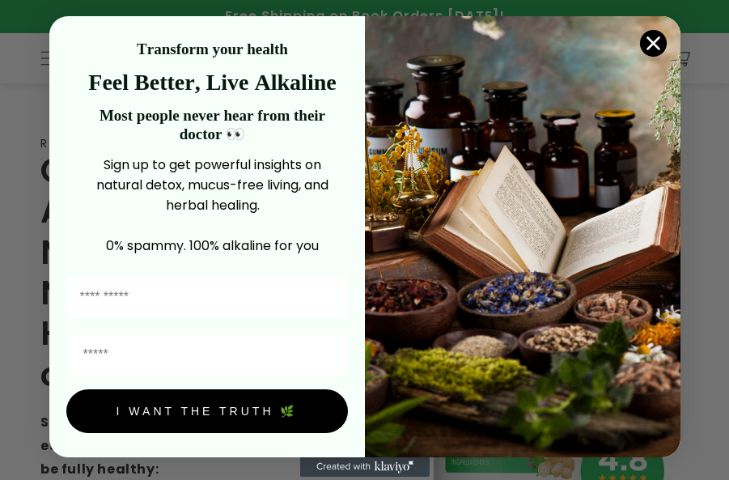
click at [651, 39] on icon "Close dialog" at bounding box center [652, 43] width 11 height 11
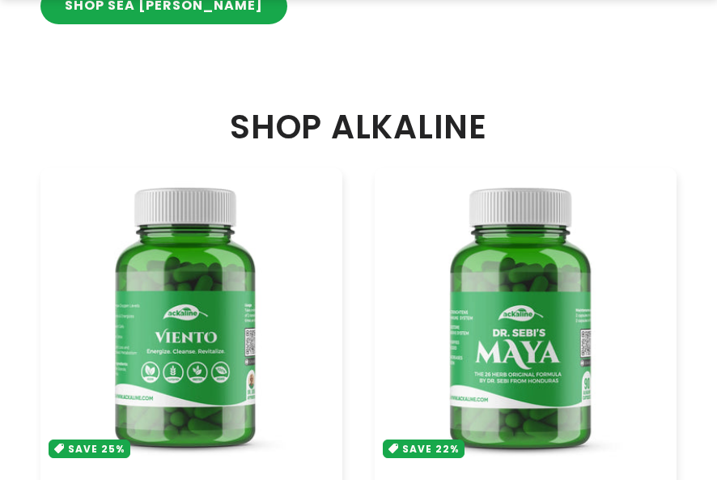
scroll to position [890, 0]
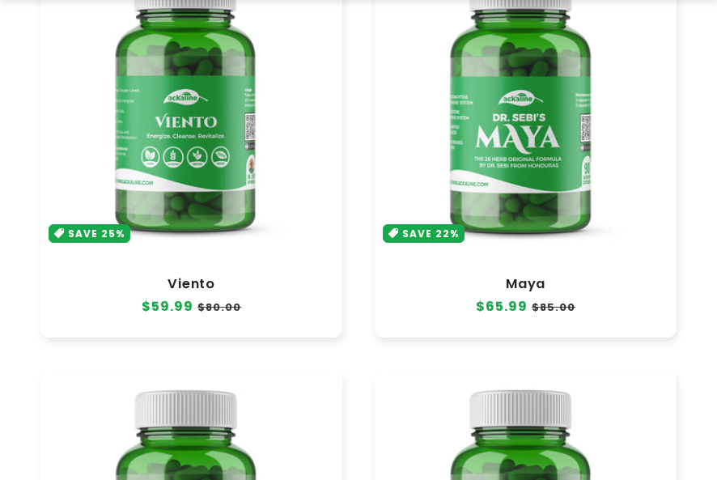
click at [172, 276] on link "Viento" at bounding box center [191, 284] width 269 height 16
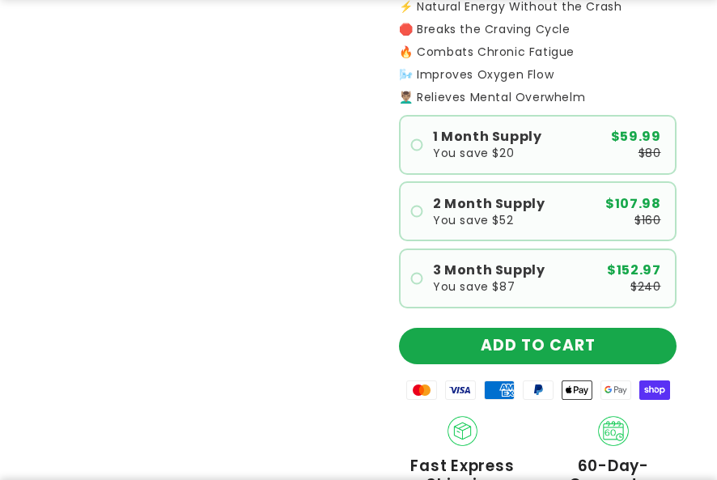
scroll to position [566, 0]
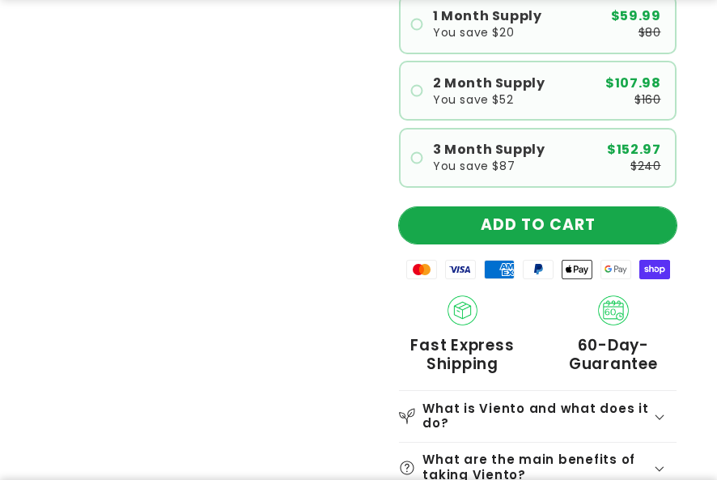
click at [526, 207] on button "ADD TO CART" at bounding box center [538, 225] width 278 height 36
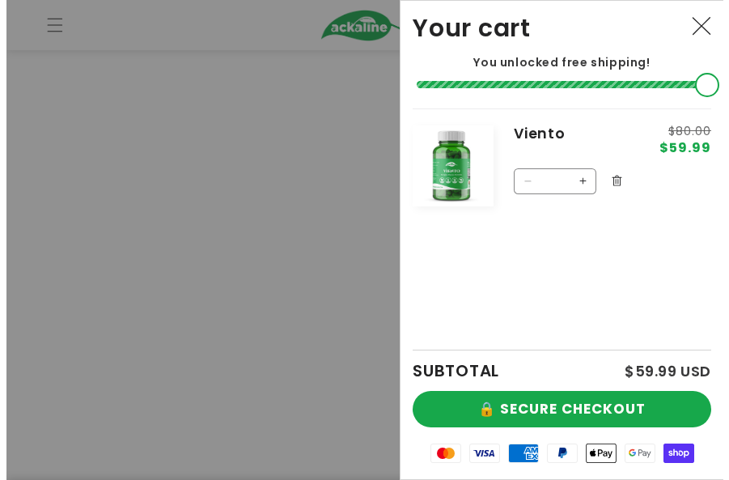
scroll to position [539, 0]
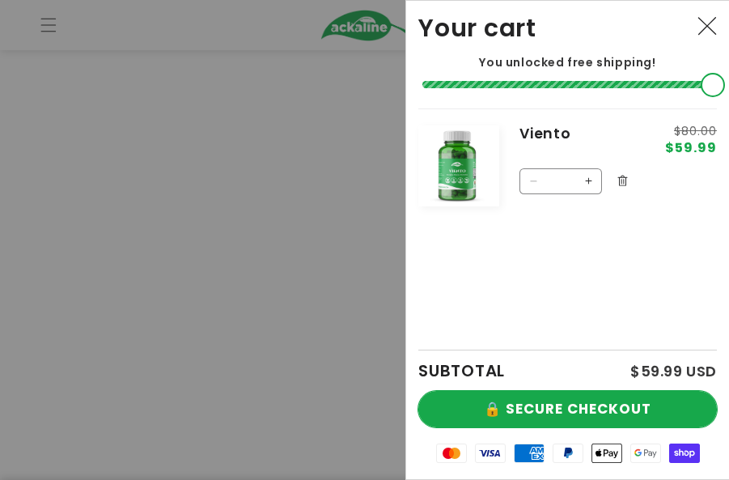
click at [590, 391] on button "🔒 SECURE CHECKOUT" at bounding box center [567, 409] width 299 height 36
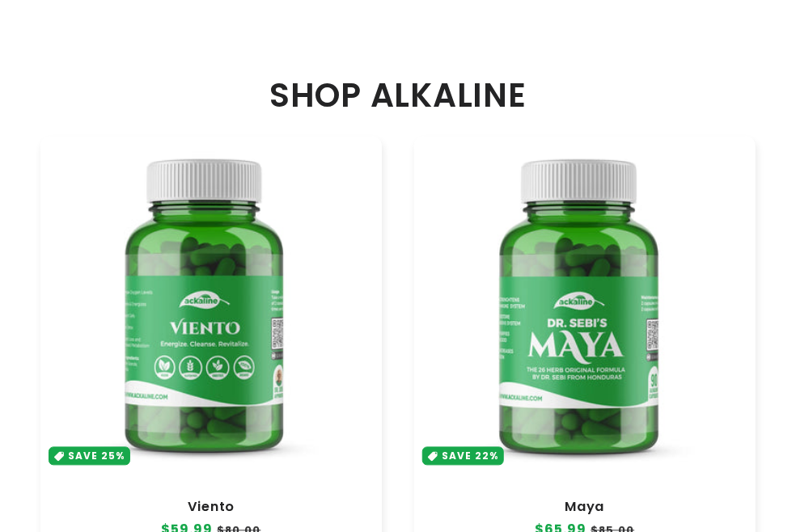
scroll to position [718, 0]
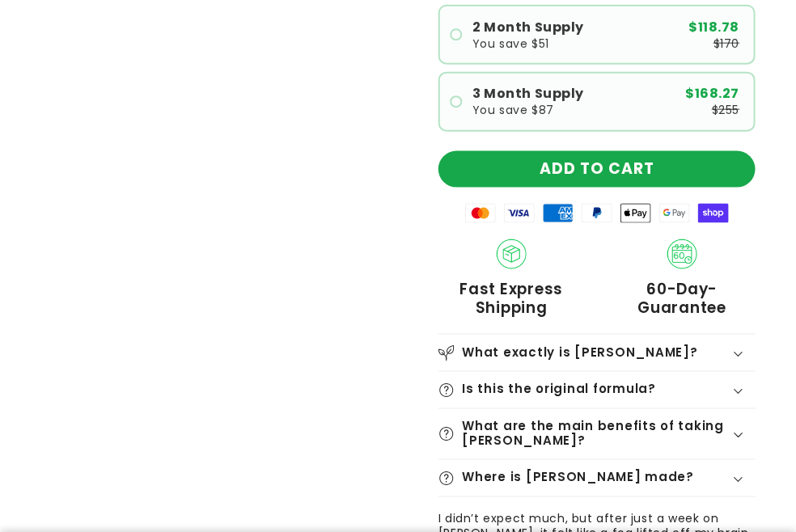
scroll to position [539, 0]
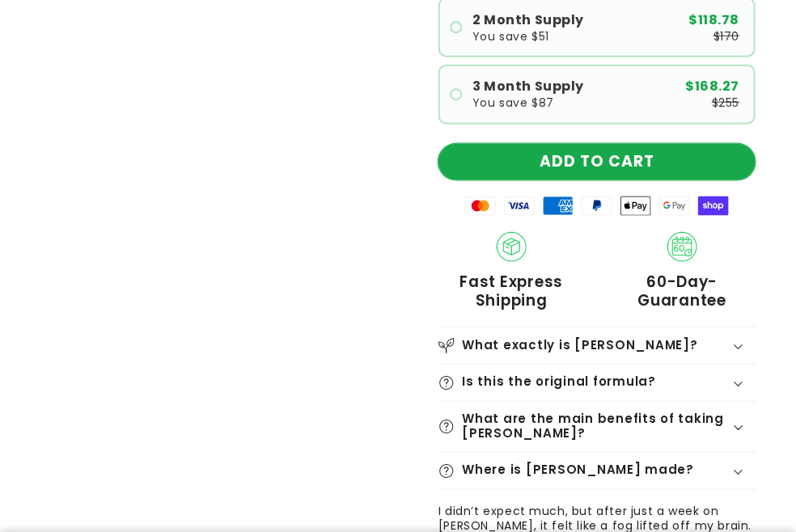
click at [618, 180] on button "ADD TO CART" at bounding box center [597, 162] width 317 height 36
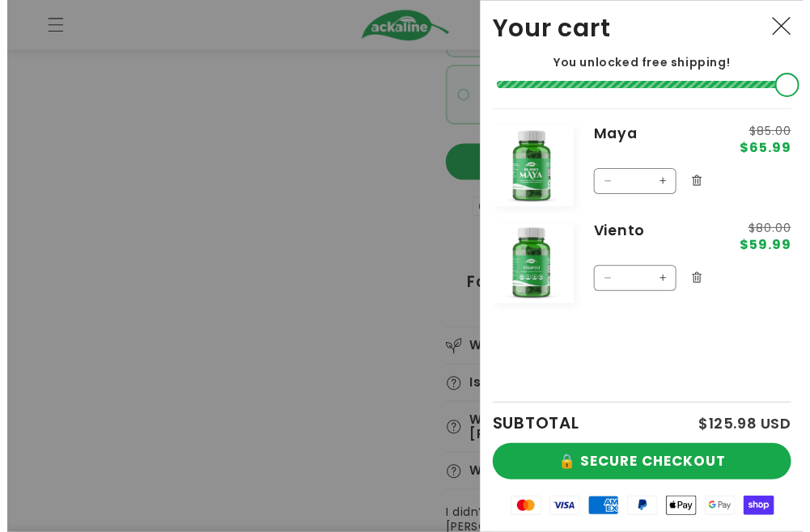
scroll to position [512, 0]
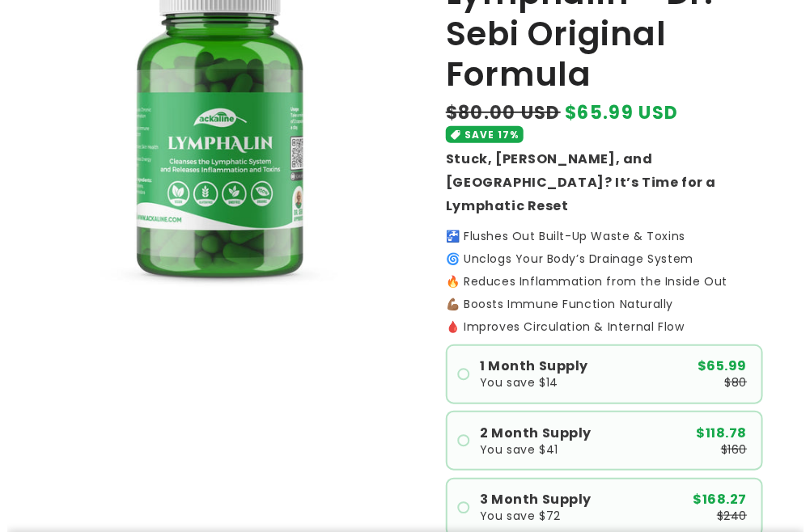
scroll to position [359, 0]
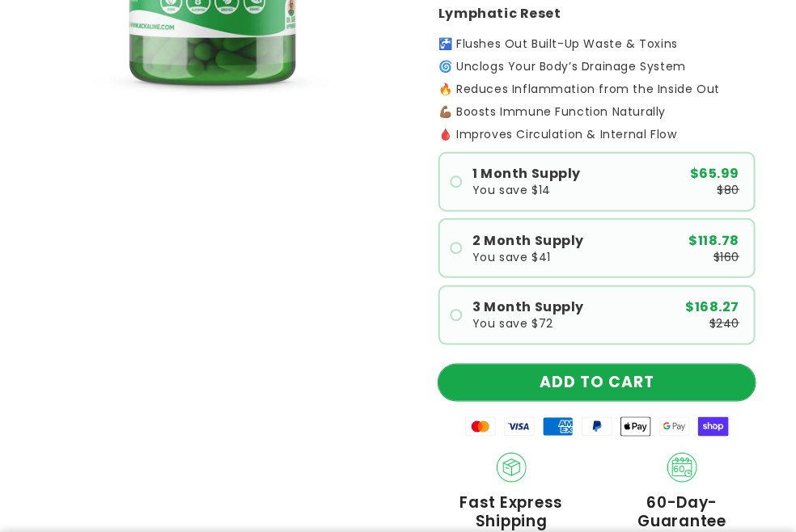
click at [591, 401] on button "ADD TO CART" at bounding box center [597, 383] width 317 height 36
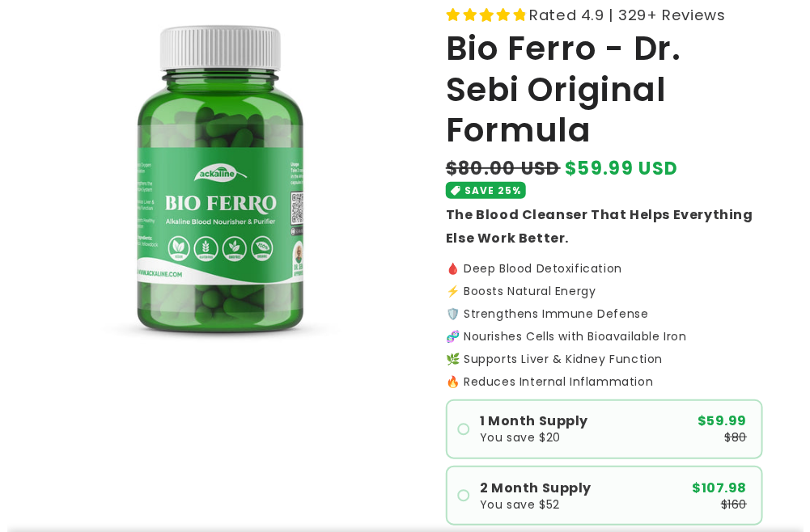
scroll to position [359, 0]
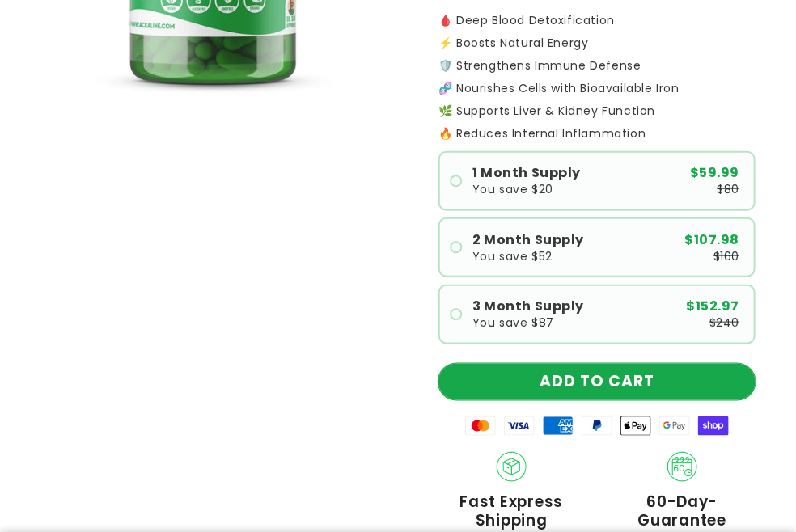
click at [610, 400] on button "ADD TO CART" at bounding box center [597, 382] width 317 height 36
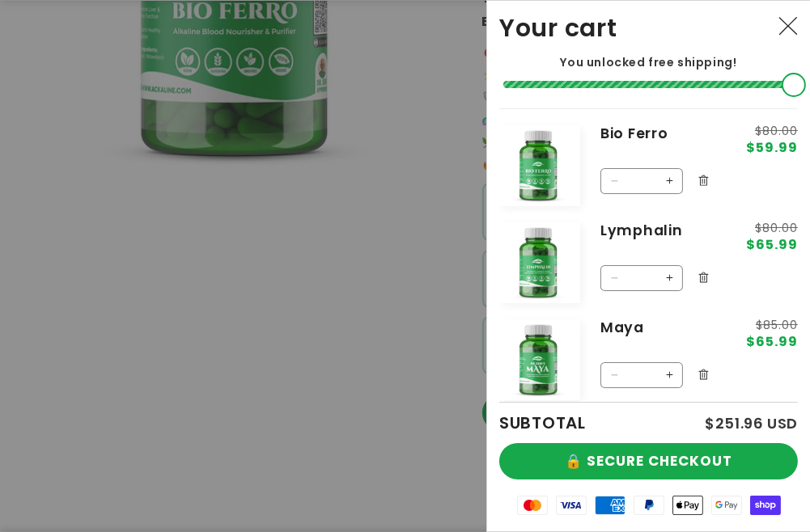
click at [384, 332] on div at bounding box center [405, 266] width 810 height 532
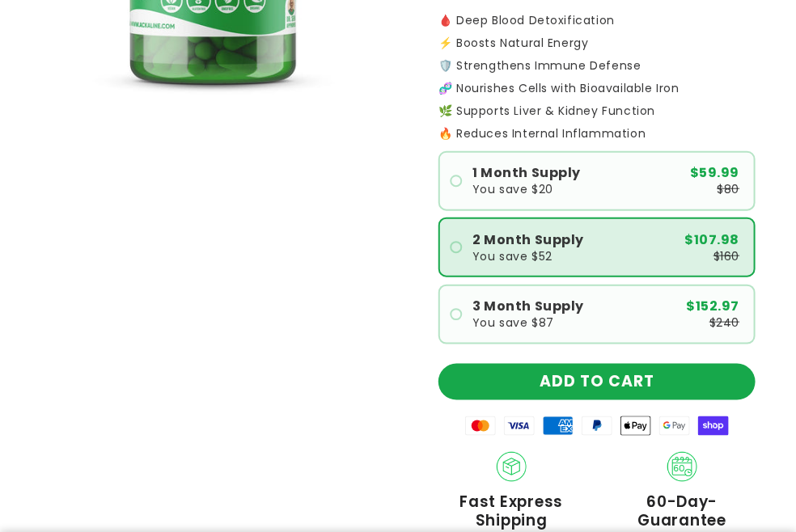
click at [489, 278] on label "2 Month Supply You save $52 $107.98 $160" at bounding box center [597, 248] width 317 height 60
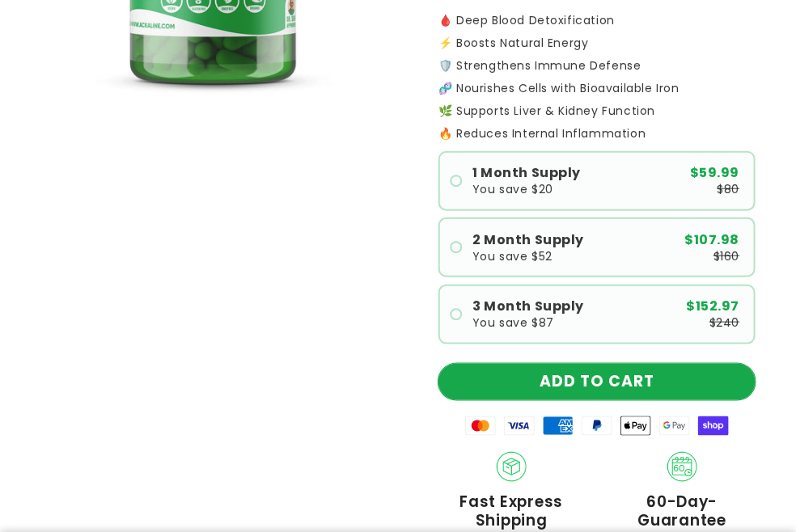
click at [599, 400] on button "ADD TO CART" at bounding box center [597, 382] width 317 height 36
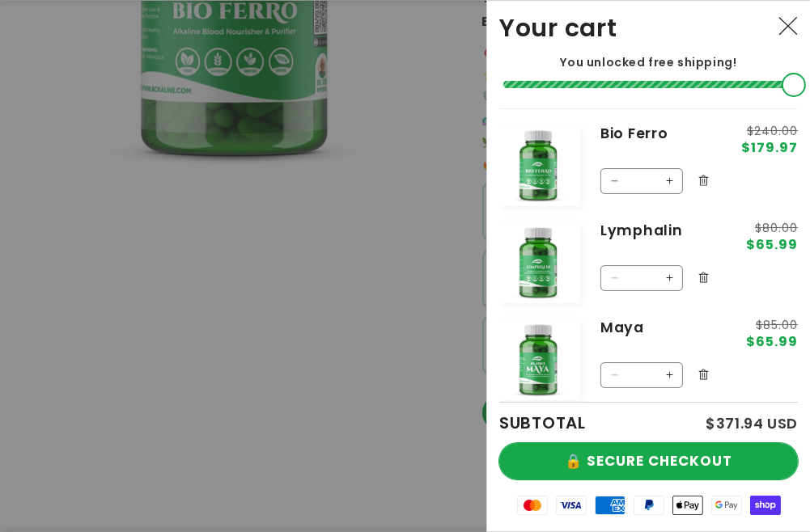
click at [633, 456] on button "🔒 SECURE CHECKOUT" at bounding box center [648, 461] width 299 height 36
